Goal: Check status: Check status

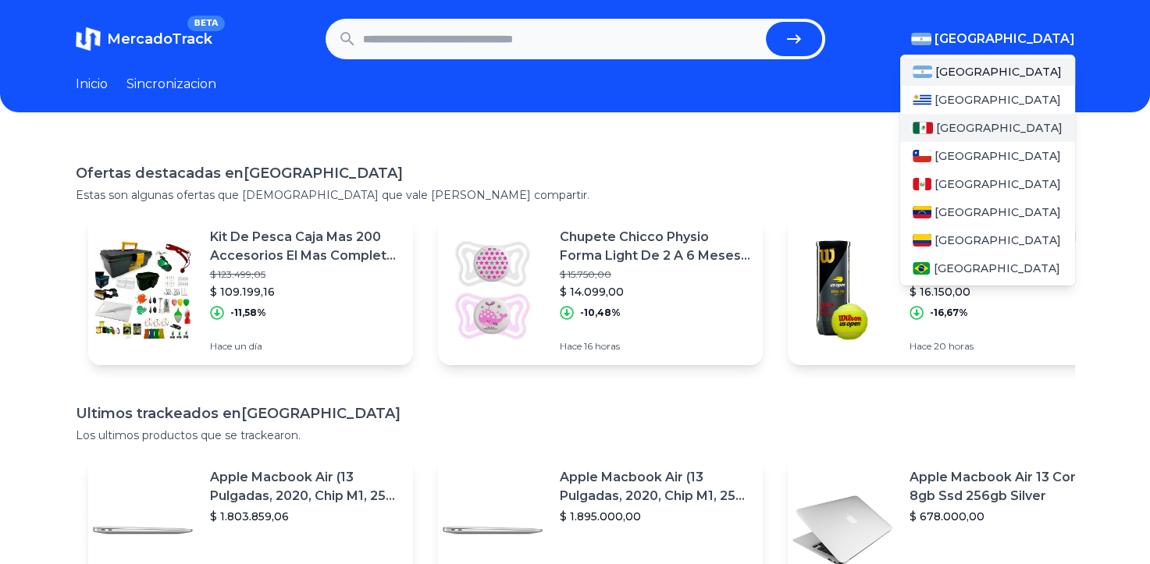
click at [983, 126] on div "[GEOGRAPHIC_DATA]" at bounding box center [987, 128] width 175 height 28
click at [1051, 38] on span "[GEOGRAPHIC_DATA]" at bounding box center [1004, 39] width 140 height 19
click at [990, 137] on div "[GEOGRAPHIC_DATA]" at bounding box center [987, 128] width 175 height 28
click at [977, 133] on span "[GEOGRAPHIC_DATA]" at bounding box center [999, 128] width 126 height 16
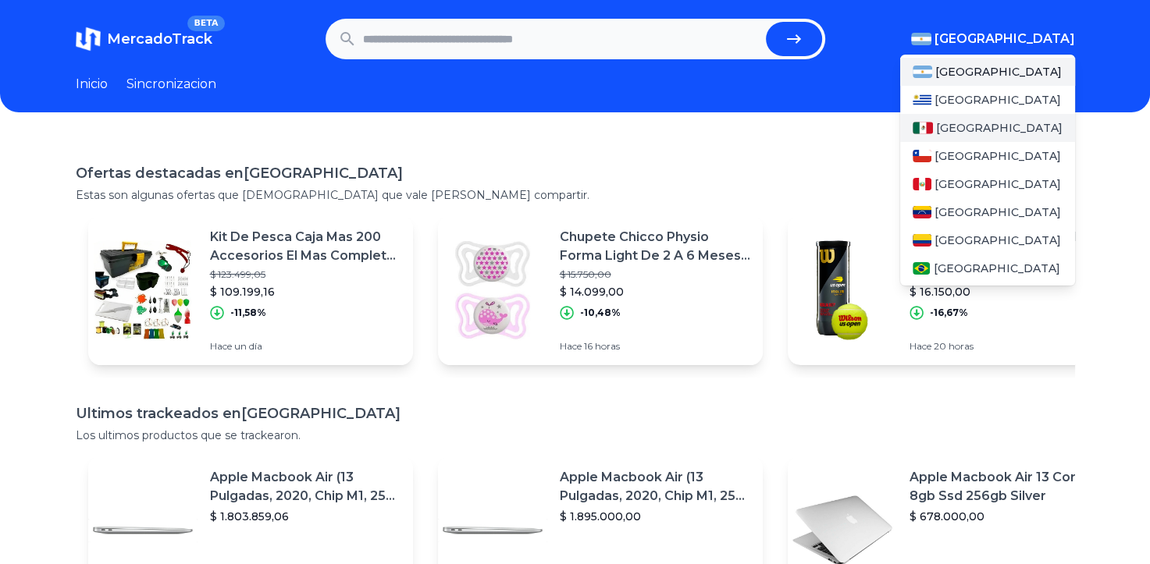
click at [977, 133] on span "[GEOGRAPHIC_DATA]" at bounding box center [999, 128] width 126 height 16
click at [947, 130] on span "[GEOGRAPHIC_DATA]" at bounding box center [999, 128] width 126 height 16
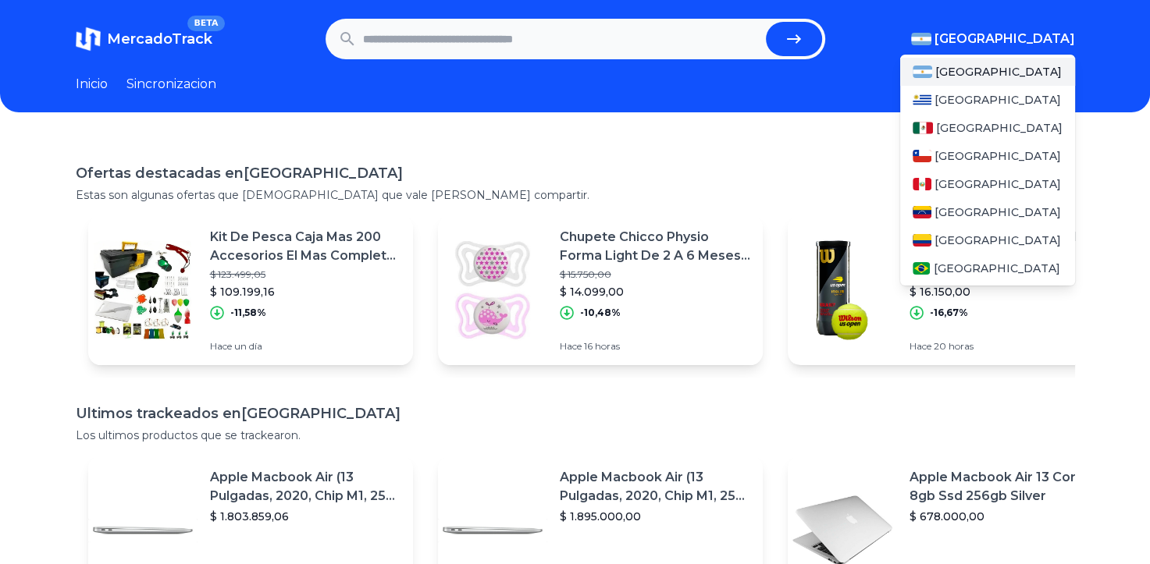
click at [1033, 43] on span "[GEOGRAPHIC_DATA]" at bounding box center [1004, 39] width 140 height 19
click at [968, 111] on div "[GEOGRAPHIC_DATA]" at bounding box center [987, 100] width 175 height 28
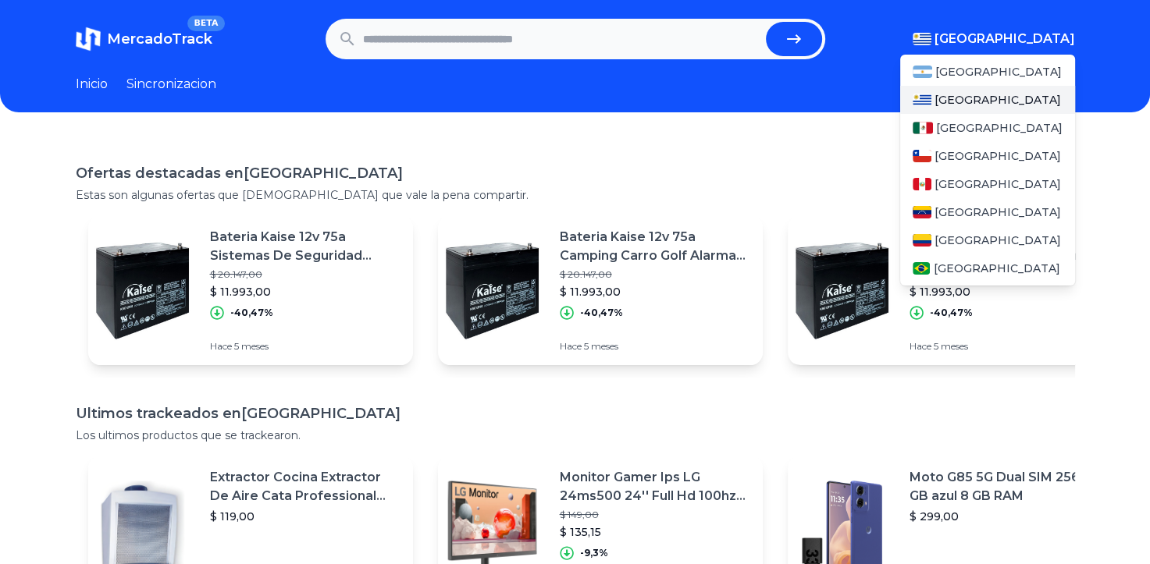
click at [1033, 50] on div "[GEOGRAPHIC_DATA] [GEOGRAPHIC_DATA] [GEOGRAPHIC_DATA] [GEOGRAPHIC_DATA] [GEOGRA…" at bounding box center [987, 166] width 175 height 237
click at [980, 117] on div "[GEOGRAPHIC_DATA]" at bounding box center [987, 128] width 175 height 28
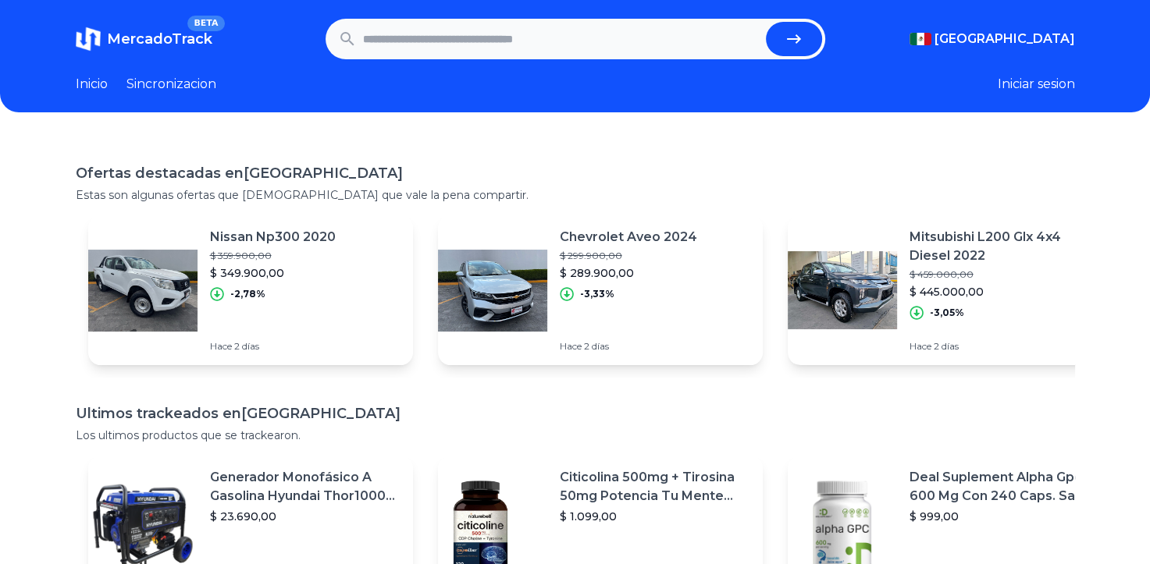
click at [506, 55] on input "text" at bounding box center [561, 39] width 397 height 34
paste input "**********"
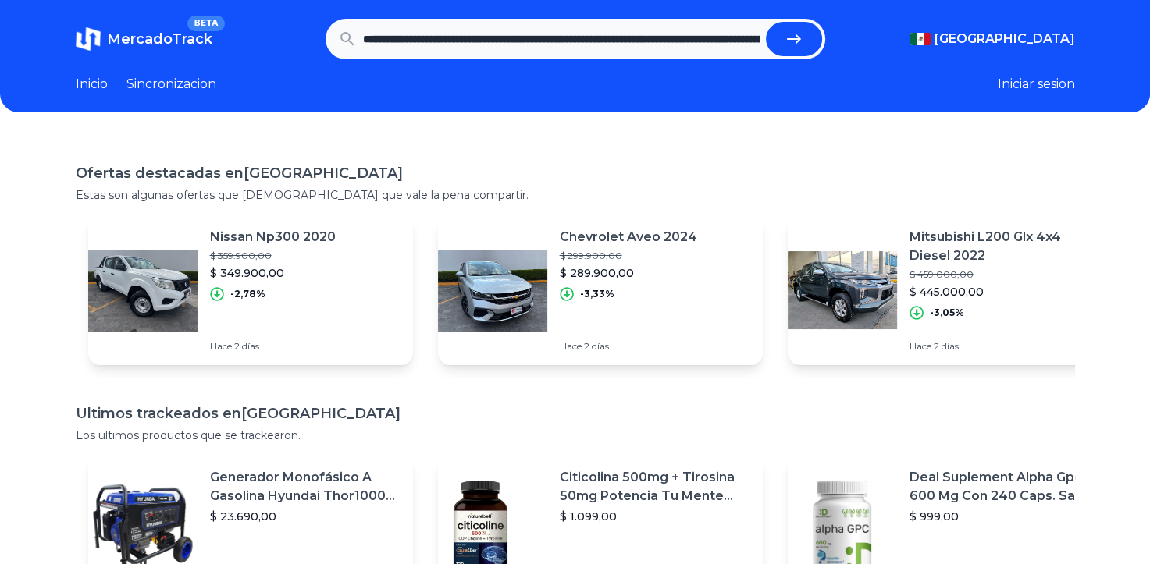
scroll to position [0, 1421]
click at [766, 22] on button "submit" at bounding box center [794, 39] width 56 height 34
type input "**********"
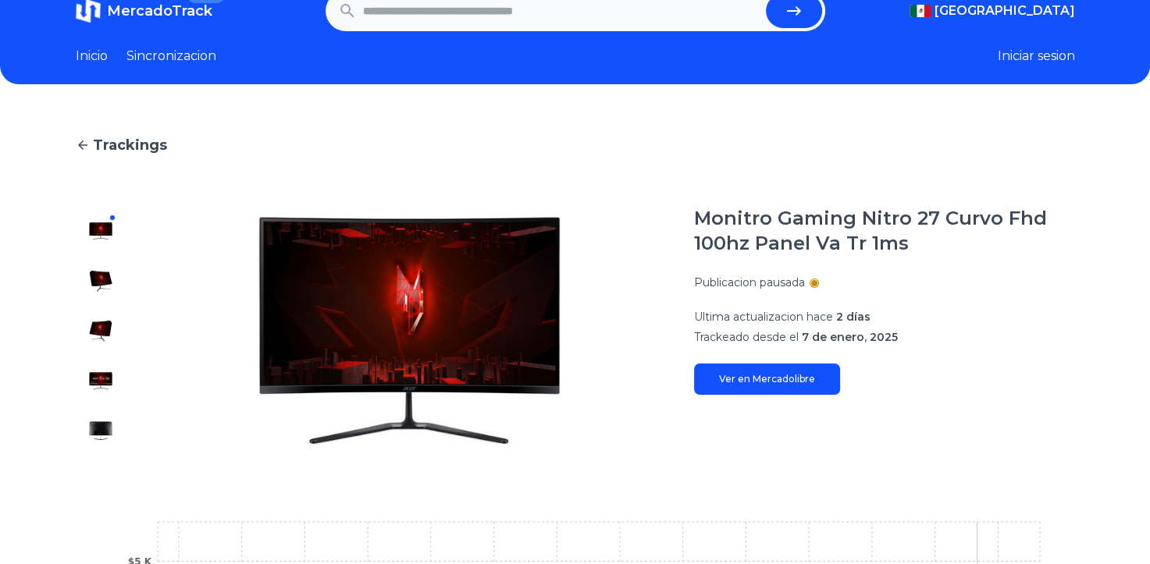
scroll to position [5, 0]
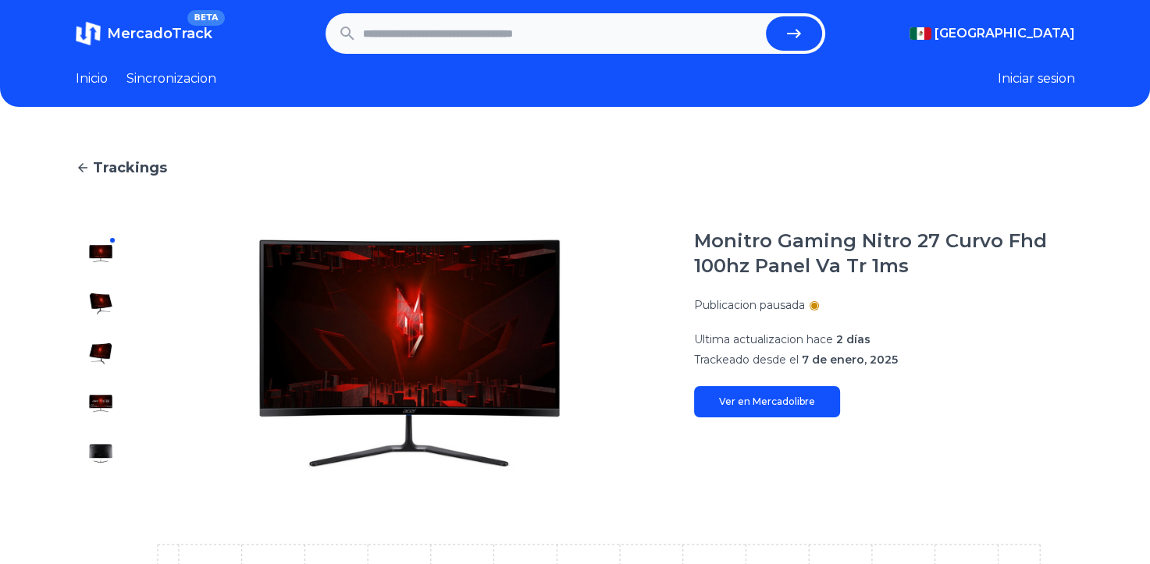
click at [578, 33] on input "text" at bounding box center [561, 33] width 397 height 34
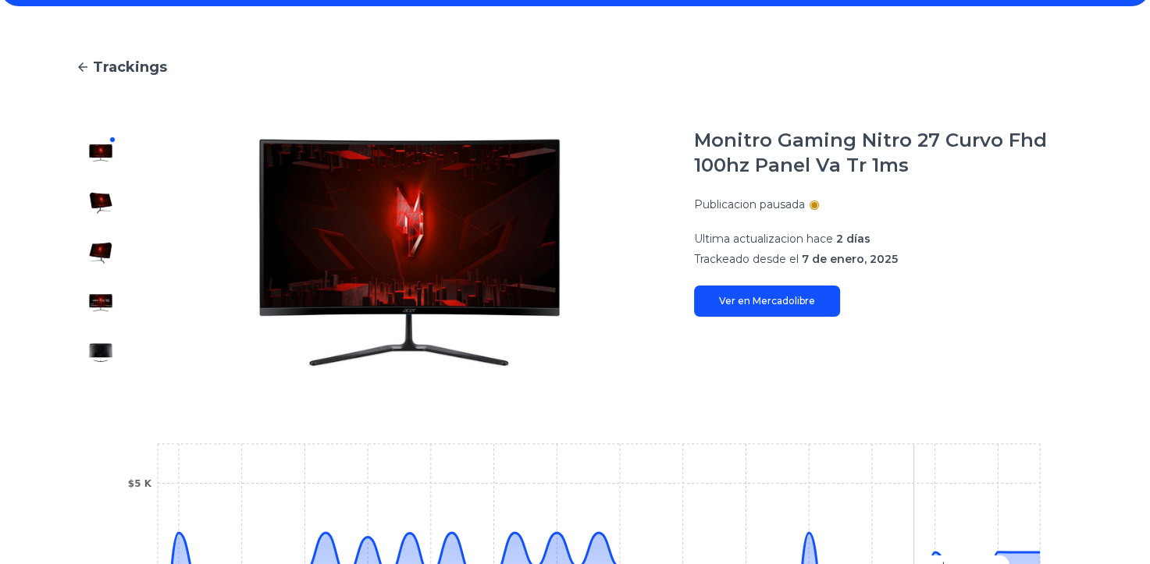
scroll to position [0, 0]
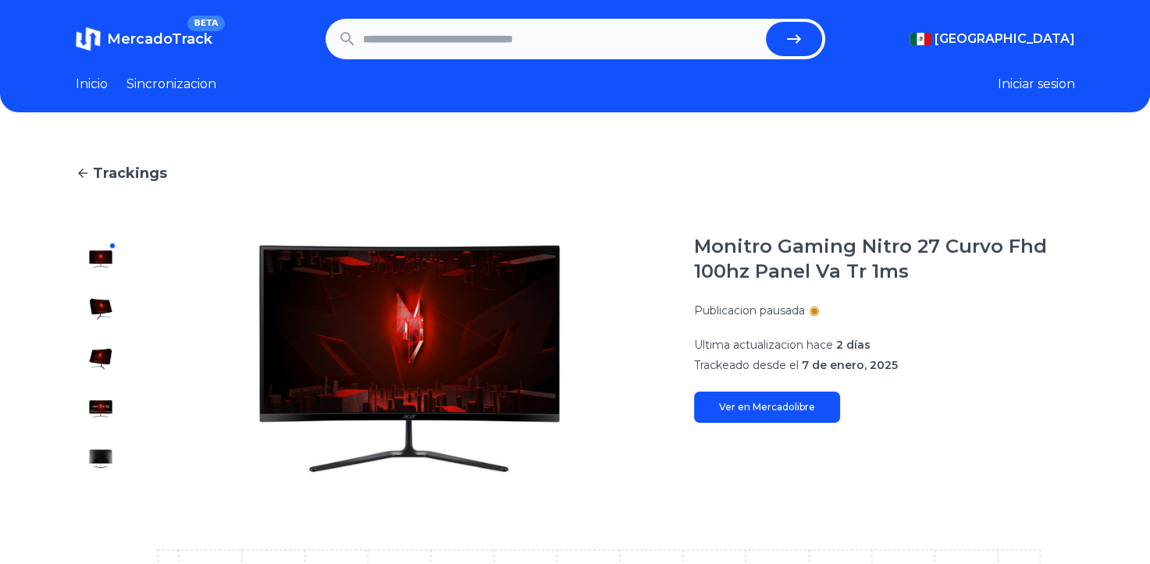
click at [503, 49] on input "text" at bounding box center [561, 39] width 397 height 34
paste input "**********"
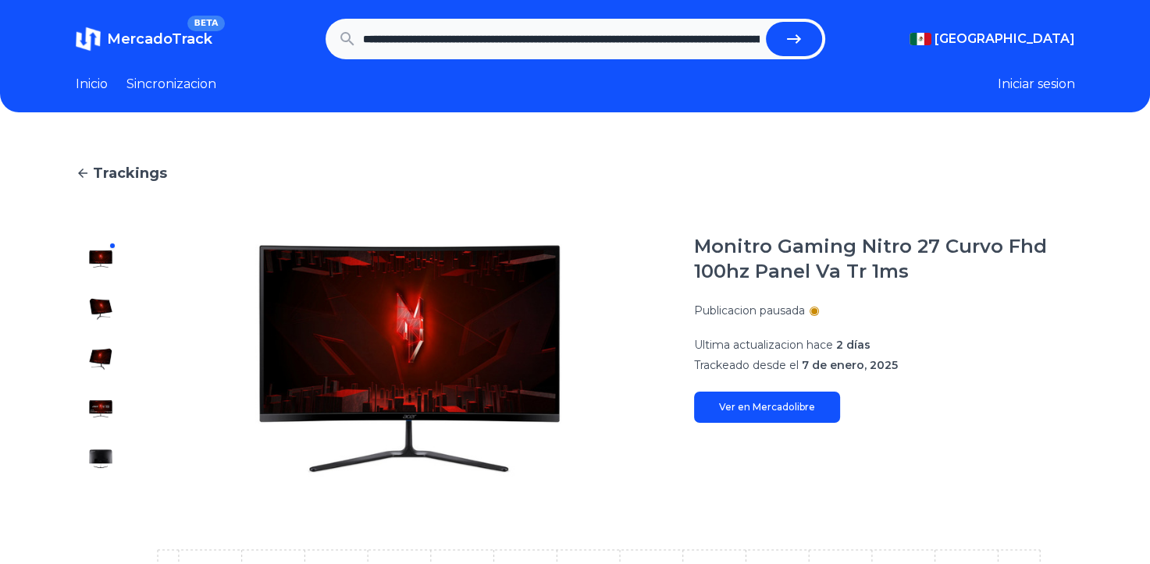
scroll to position [0, 1246]
click at [766, 22] on button "submit" at bounding box center [794, 39] width 56 height 34
type input "**********"
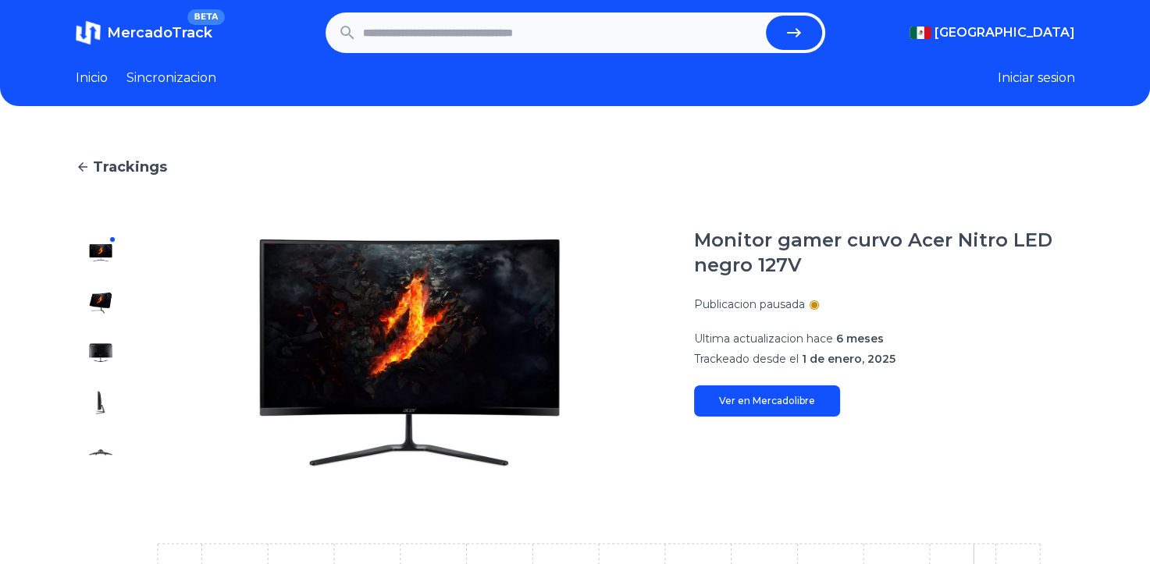
scroll to position [6, 0]
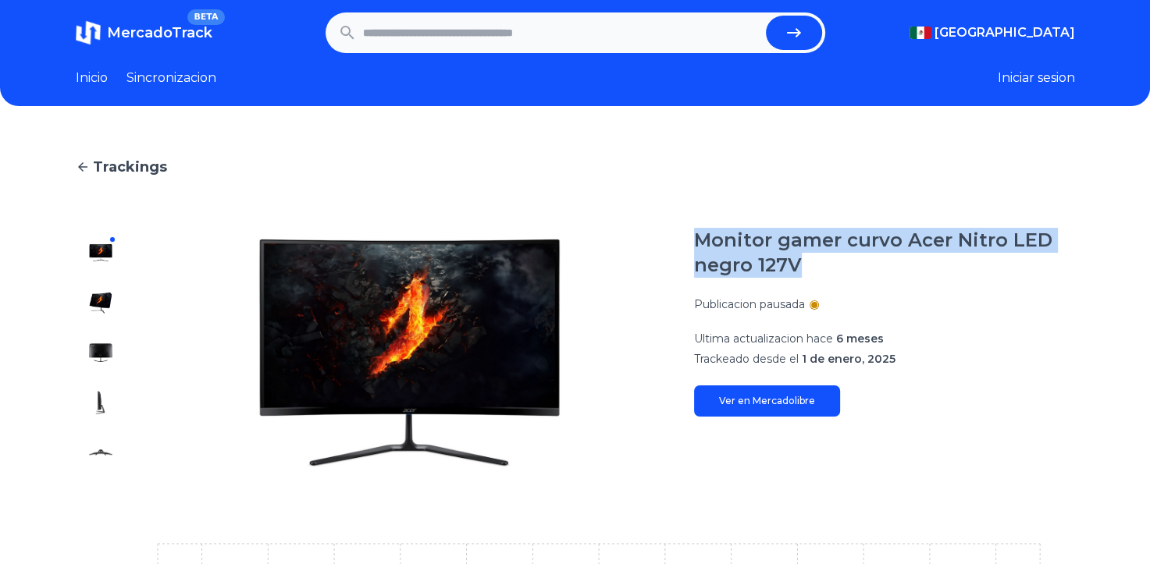
drag, startPoint x: 810, startPoint y: 261, endPoint x: 699, endPoint y: 242, distance: 112.4
click at [699, 242] on h1 "Monitor gamer curvo Acer Nitro LED negro 127V" at bounding box center [884, 253] width 381 height 50
copy h1 "Monitor gamer curvo Acer Nitro LED negro 127V"
